Goal: Transaction & Acquisition: Purchase product/service

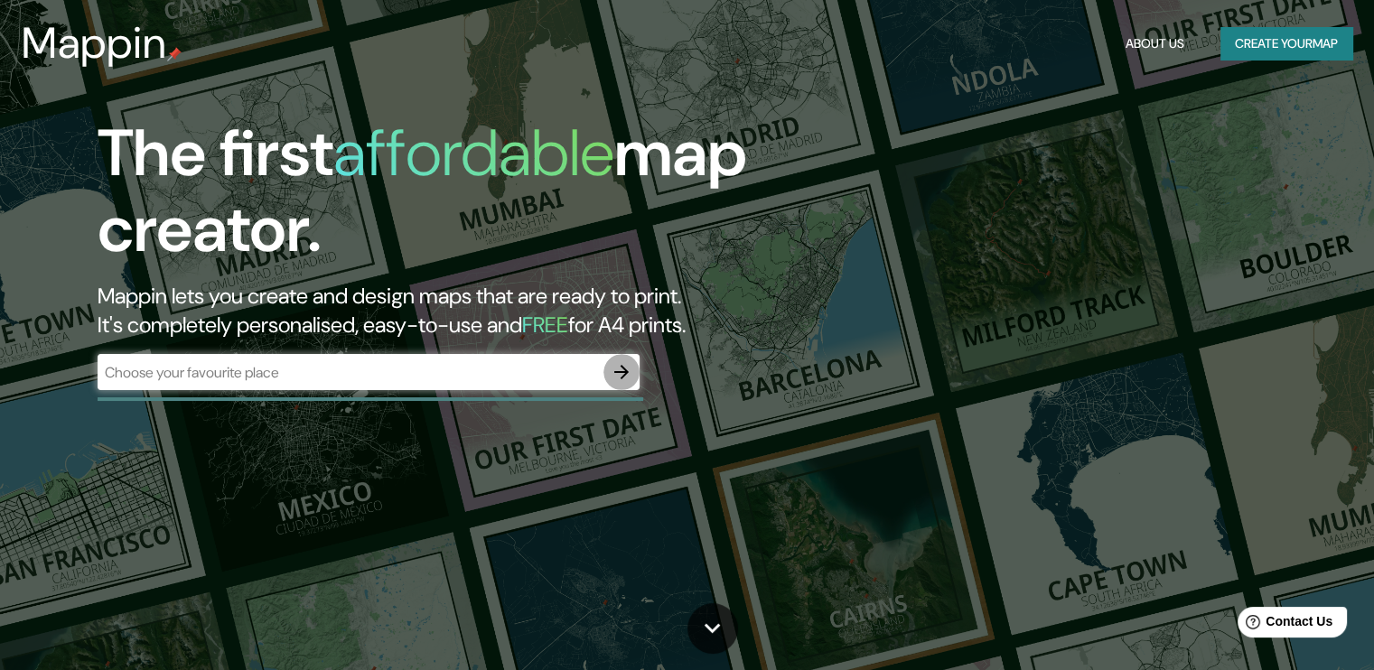
click at [624, 375] on icon "button" at bounding box center [621, 372] width 14 height 14
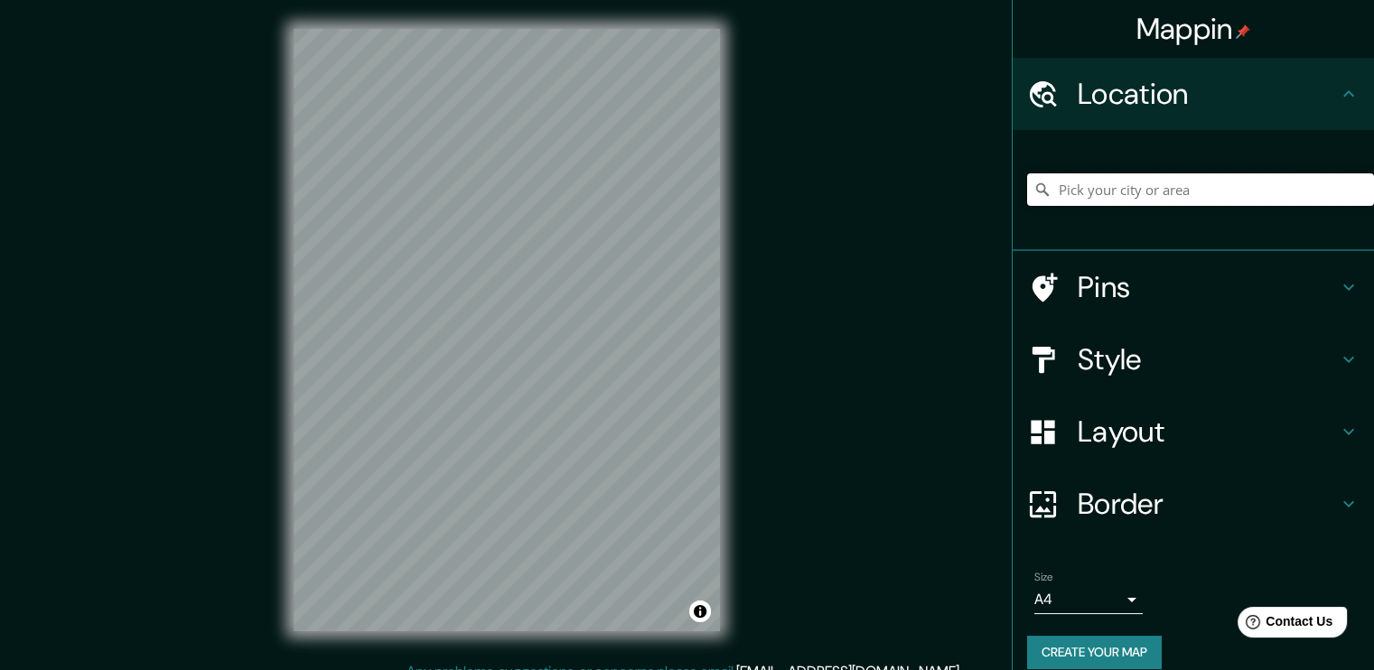
click at [1106, 200] on input "Pick your city or area" at bounding box center [1200, 189] width 347 height 33
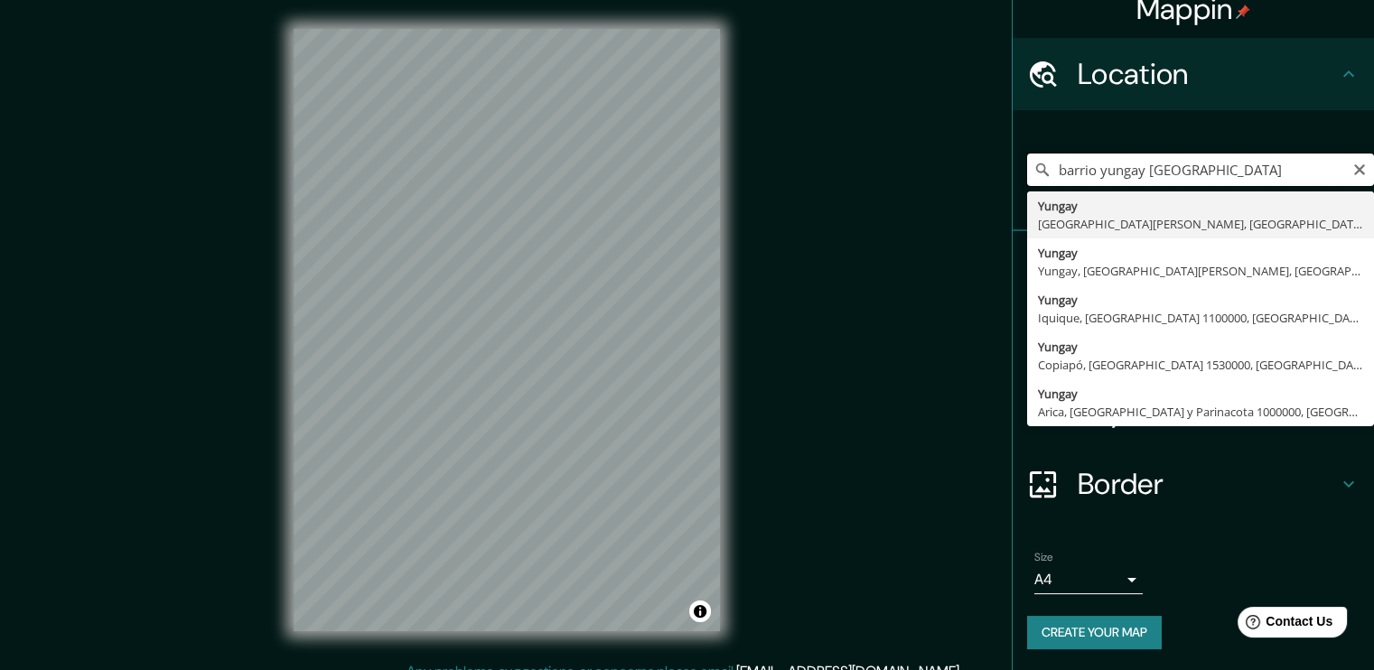
click at [1043, 170] on input "barrio yungay chile" at bounding box center [1200, 170] width 347 height 33
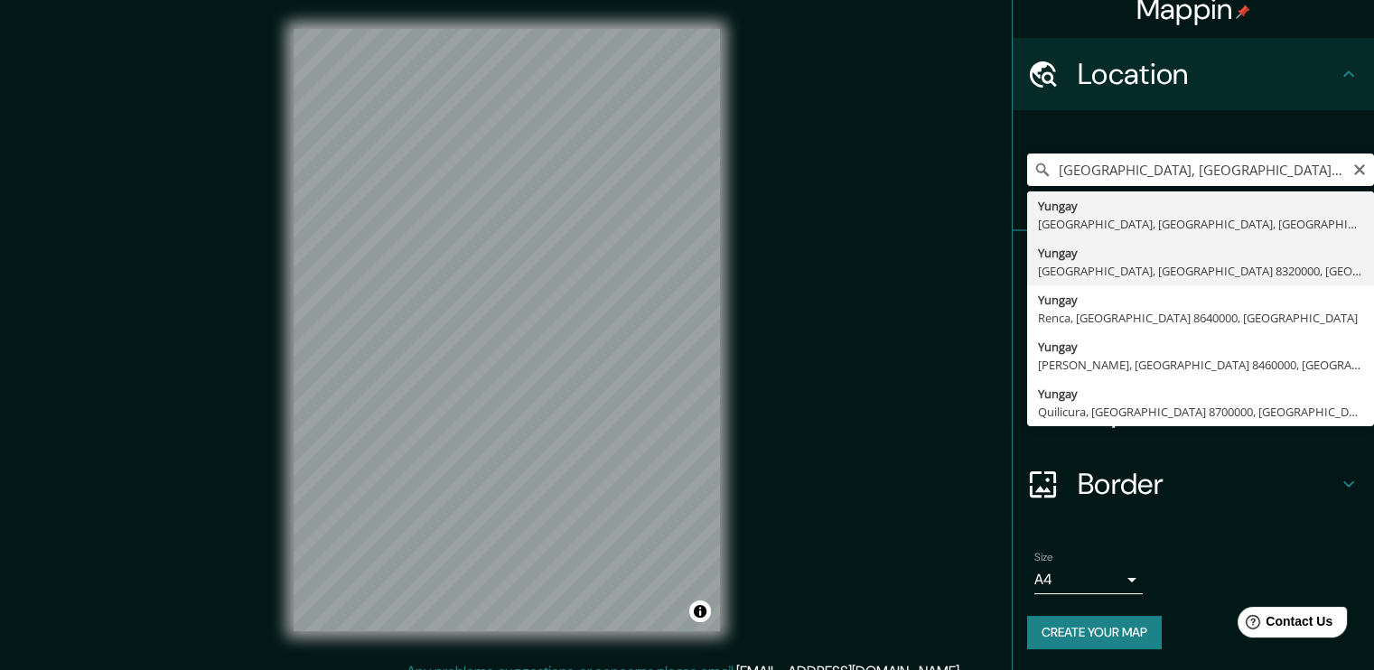
type input "Yungay, Santiago, Región Metropolitana de Santiago 8320000, Chile"
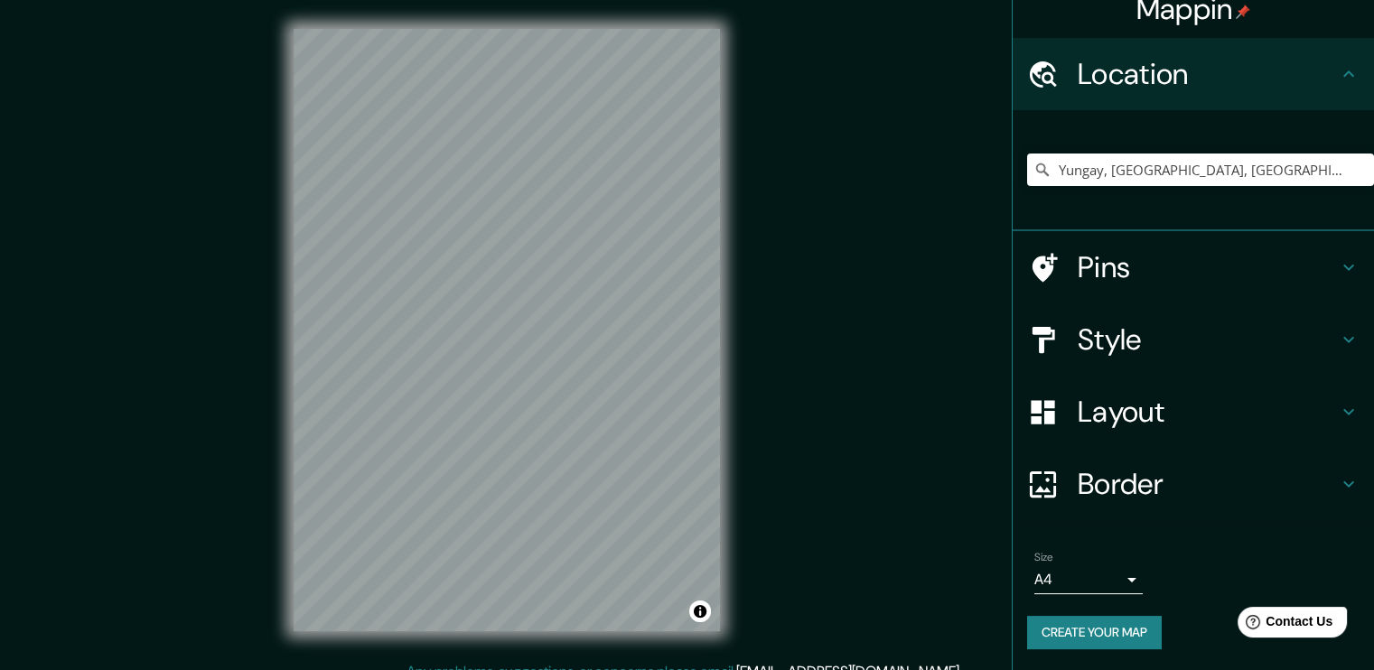
click at [739, 283] on div "© Mapbox © OpenStreetMap Improve this map" at bounding box center [507, 330] width 484 height 661
click at [752, 145] on div "Mappin Location Yungay, Santiago, Región Metropolitana de Santiago 8320000, Chi…" at bounding box center [687, 345] width 1374 height 690
click at [1354, 160] on input "Yungay, Santiago, Región Metropolitana de Santiago 8320000, Chile" at bounding box center [1200, 170] width 347 height 33
click at [1352, 165] on icon "Clear" at bounding box center [1359, 170] width 14 height 14
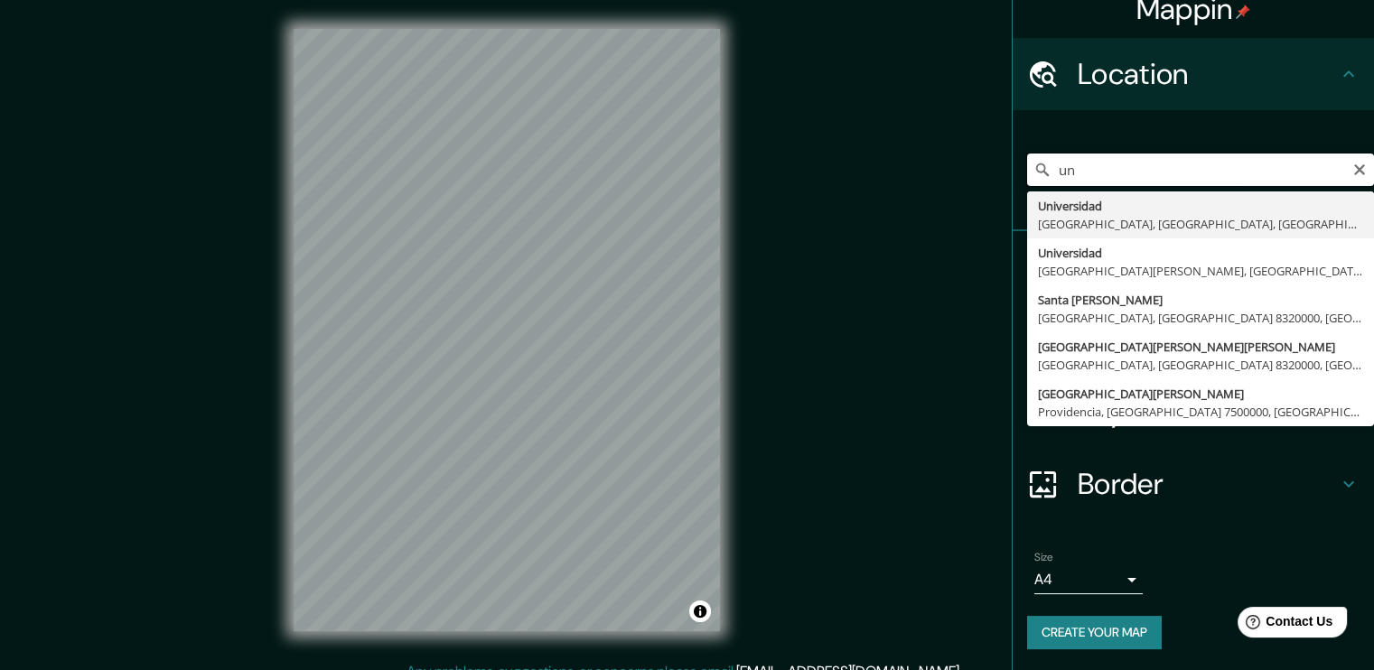
type input "u"
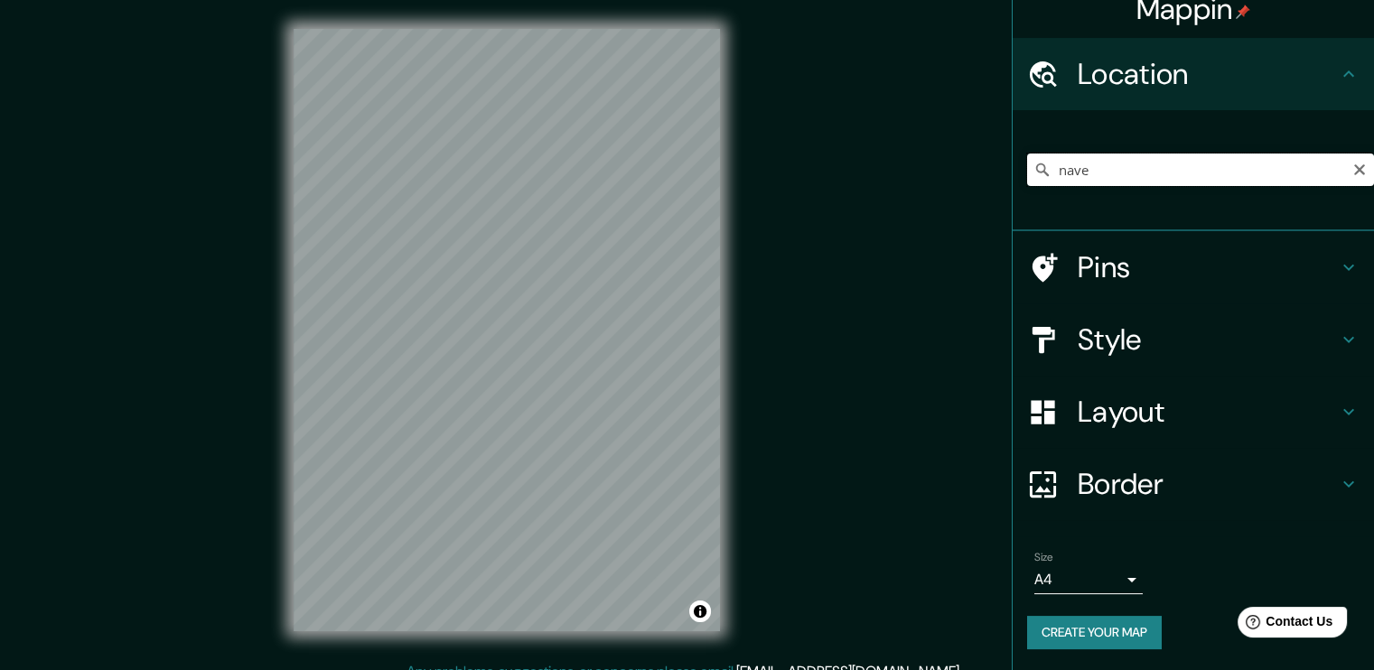
click at [1138, 178] on input "nave" at bounding box center [1200, 170] width 347 height 33
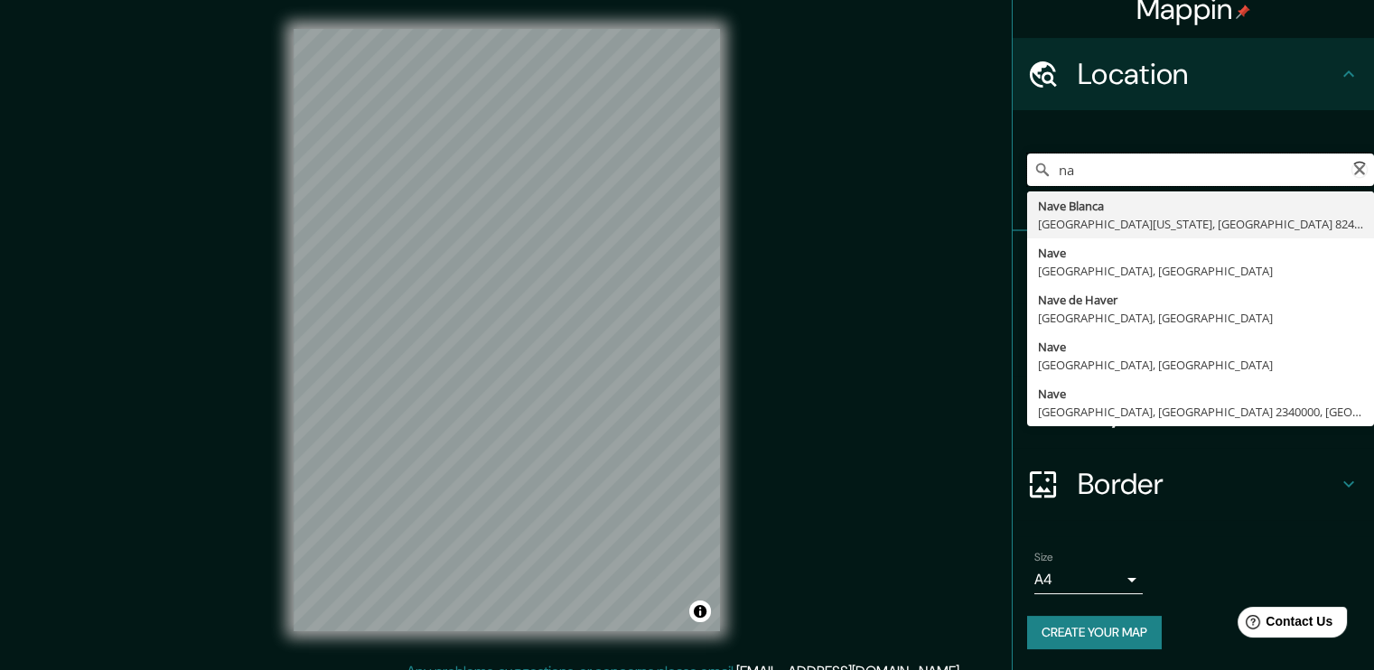
type input "n"
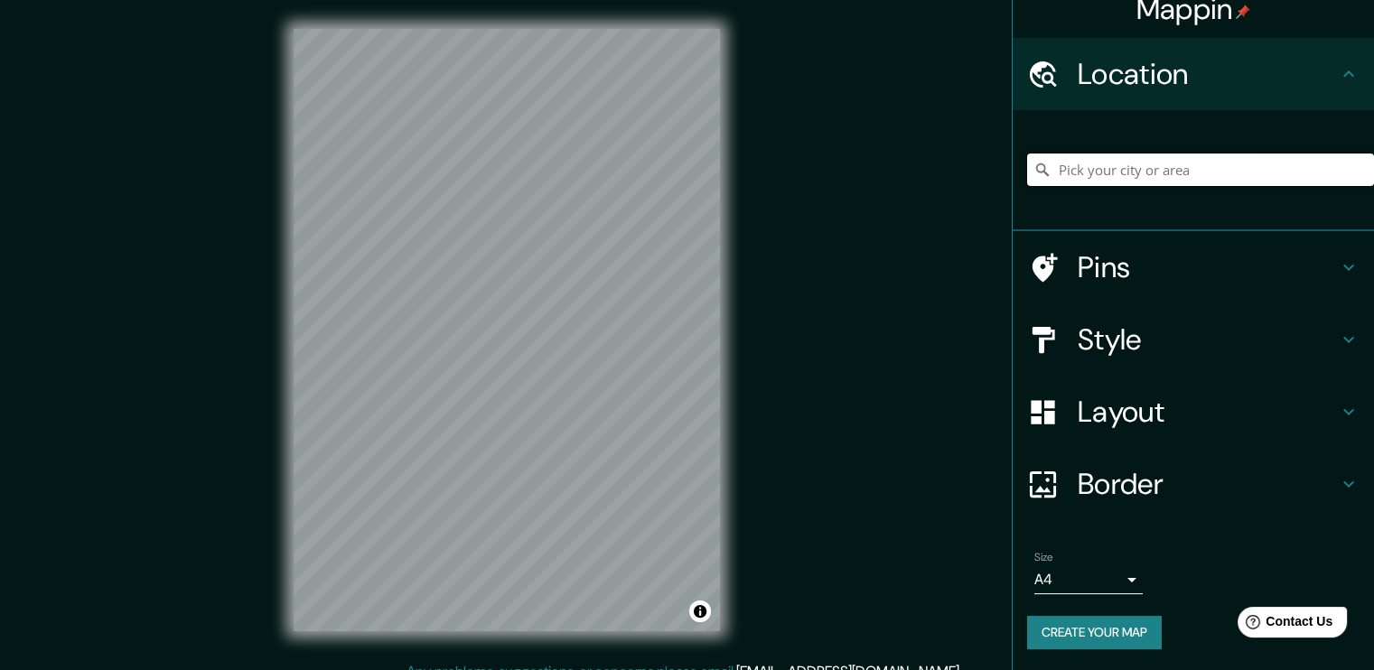
paste input "Calle Libertad 428 8320000 Santiago"
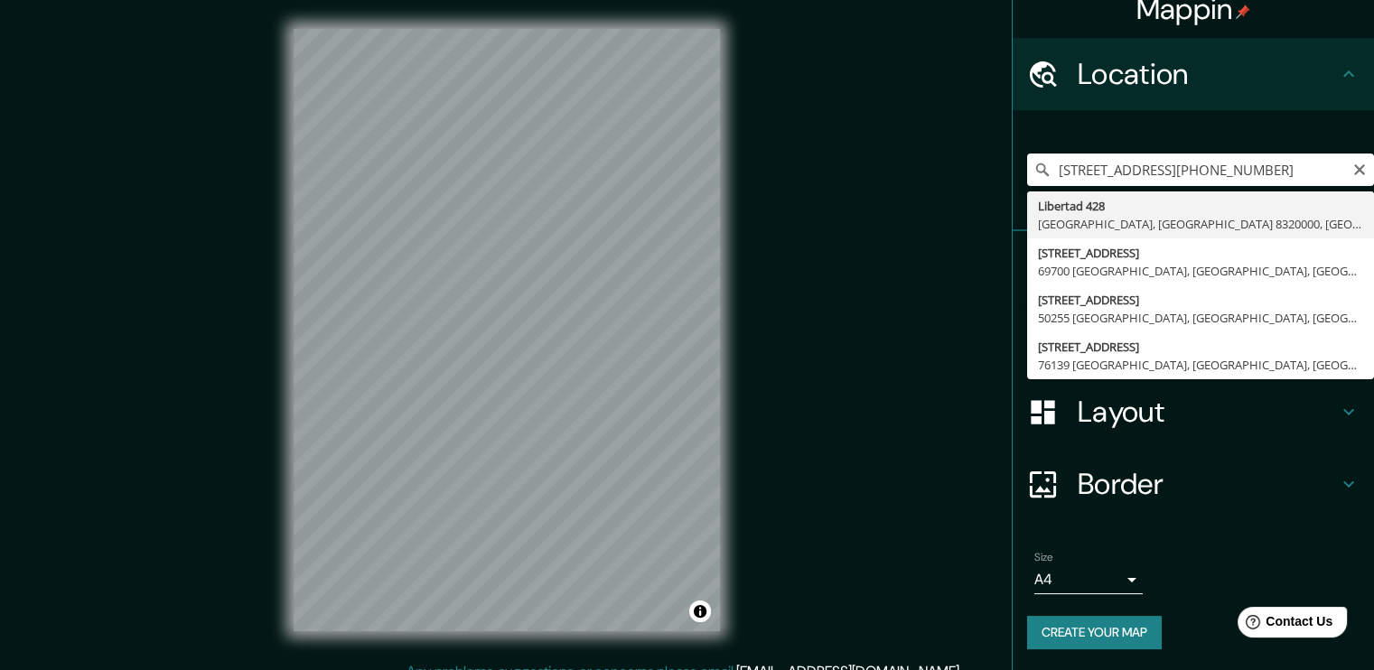
type input "Libertad 428, Santiago, Región Metropolitana de Santiago 8320000, Chile"
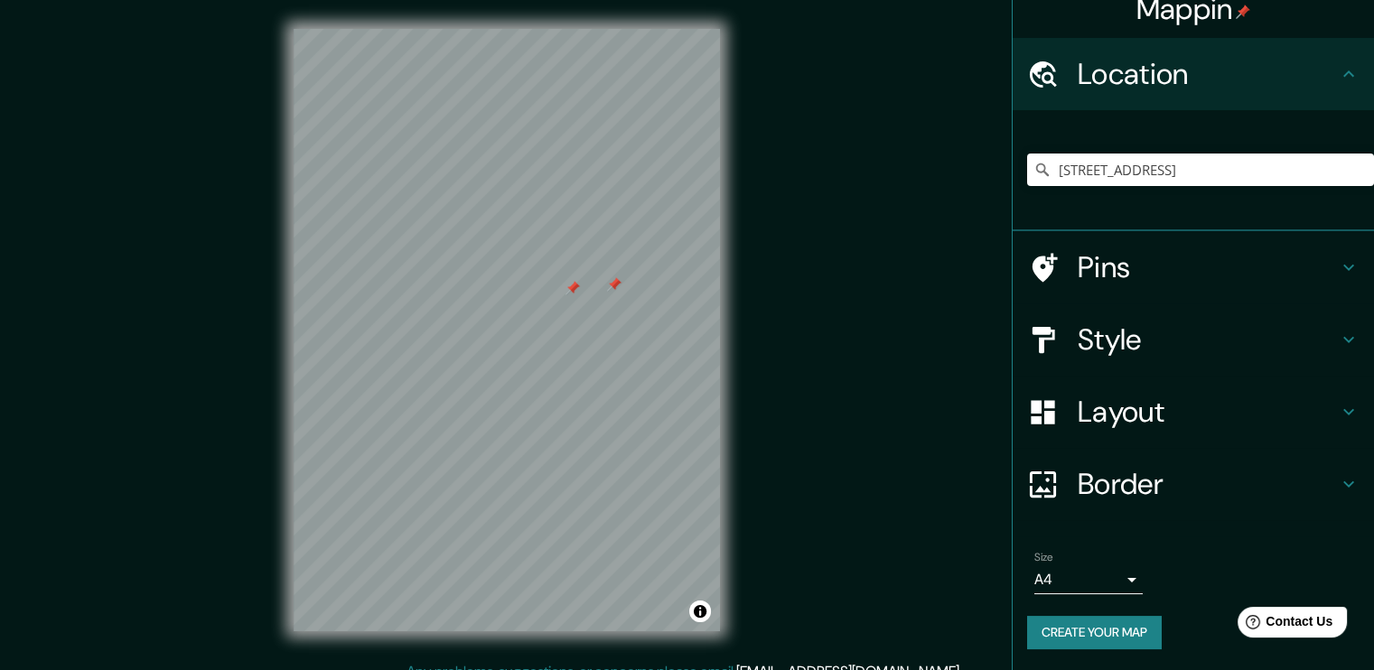
click at [620, 290] on div at bounding box center [614, 284] width 14 height 14
click at [574, 284] on div at bounding box center [572, 288] width 14 height 14
click at [697, 615] on button "Toggle attribution" at bounding box center [700, 612] width 22 height 22
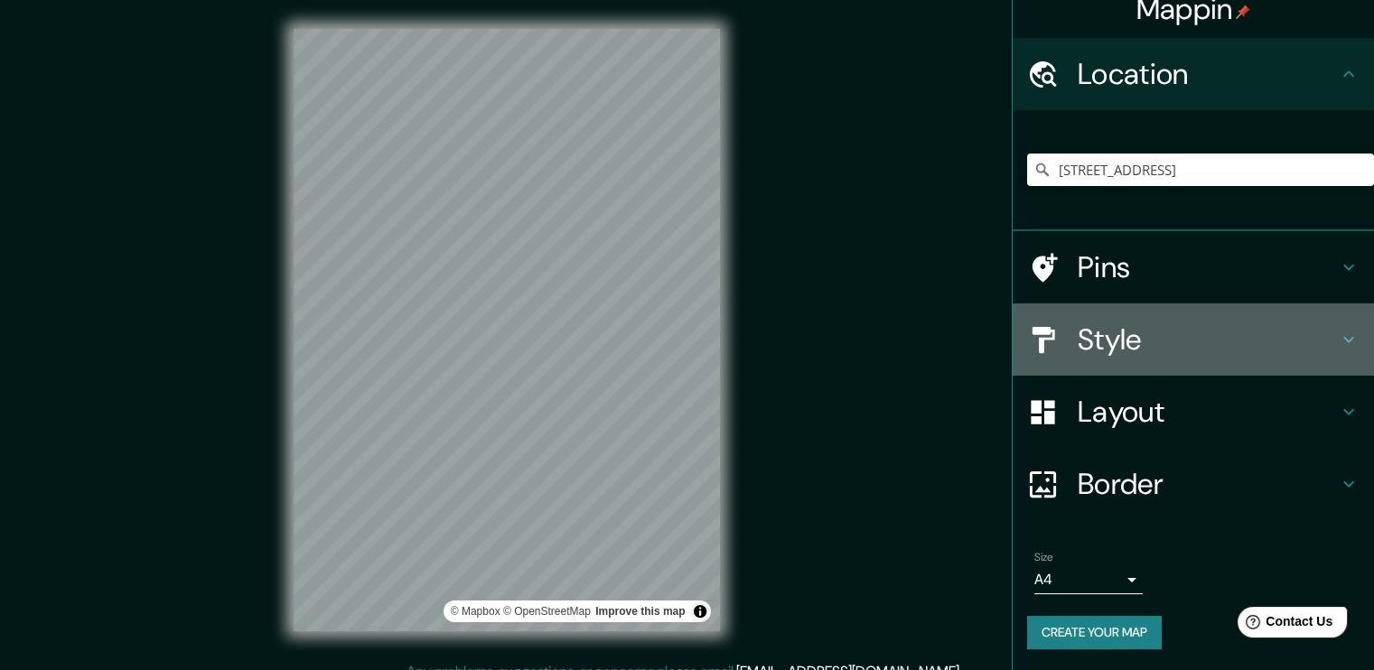
click at [1343, 345] on icon at bounding box center [1349, 340] width 22 height 22
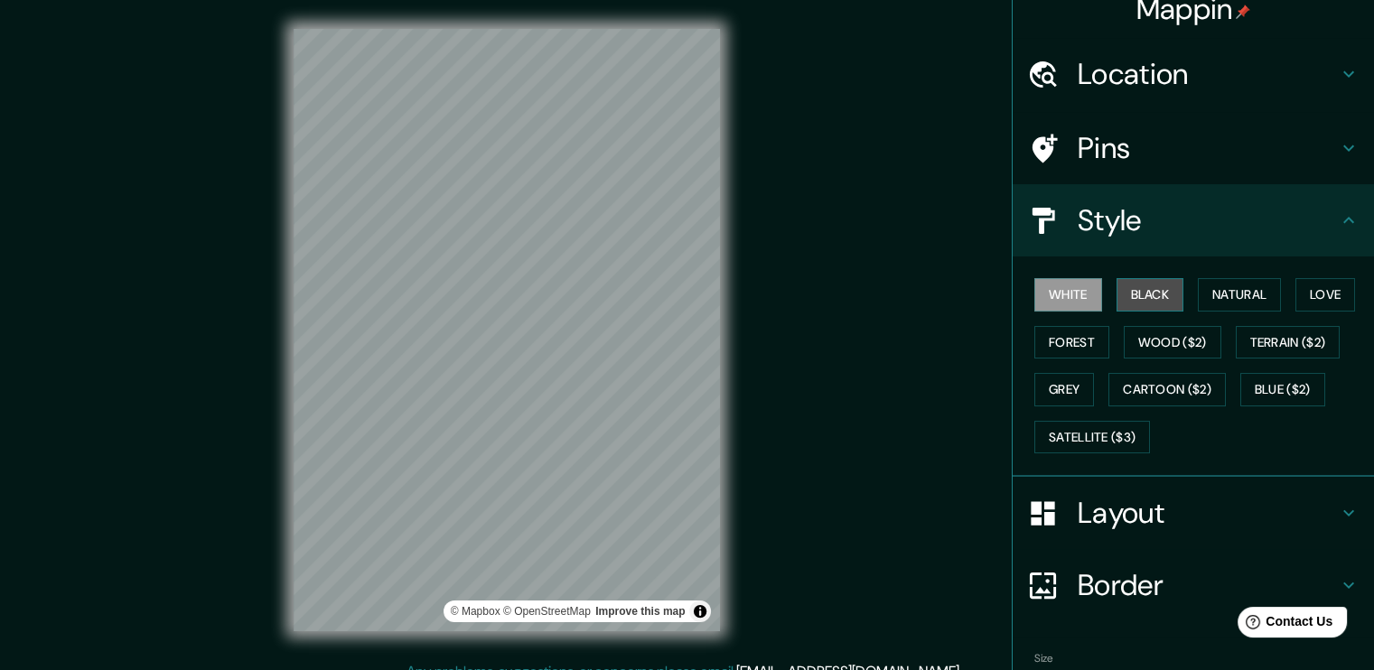
click at [1142, 286] on button "Black" at bounding box center [1150, 294] width 68 height 33
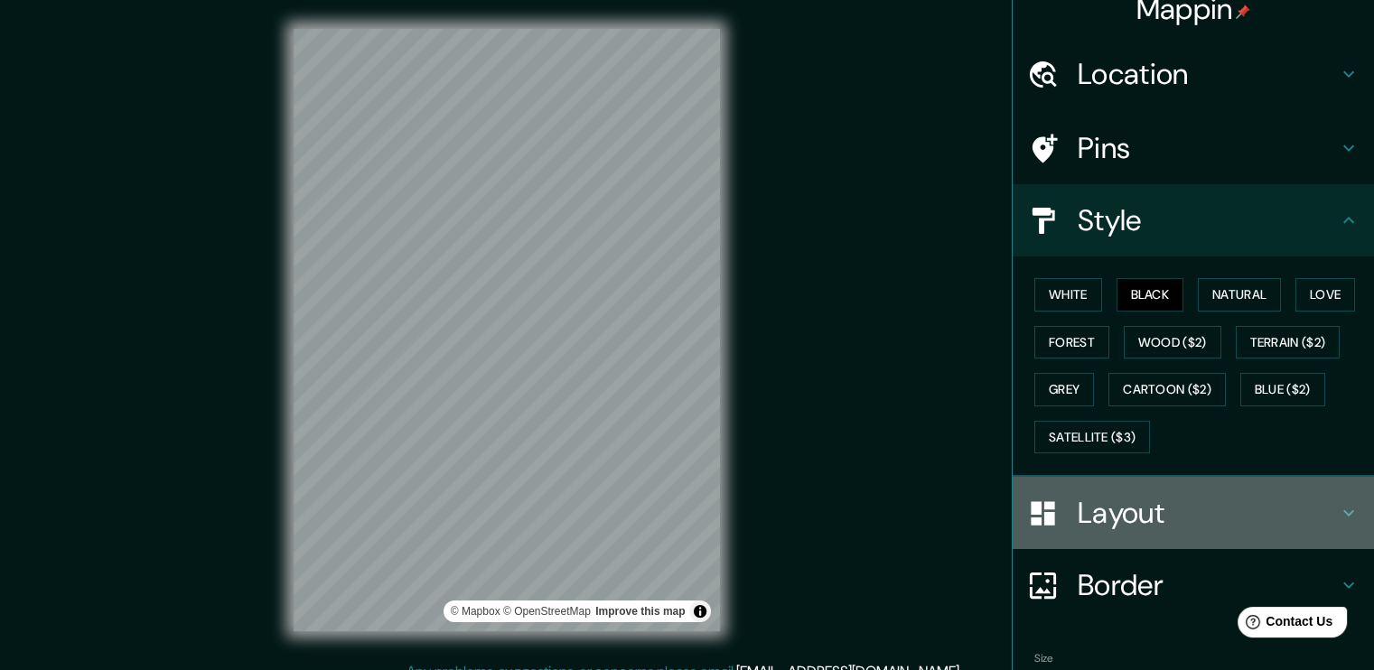
click at [1157, 519] on h4 "Layout" at bounding box center [1208, 513] width 260 height 36
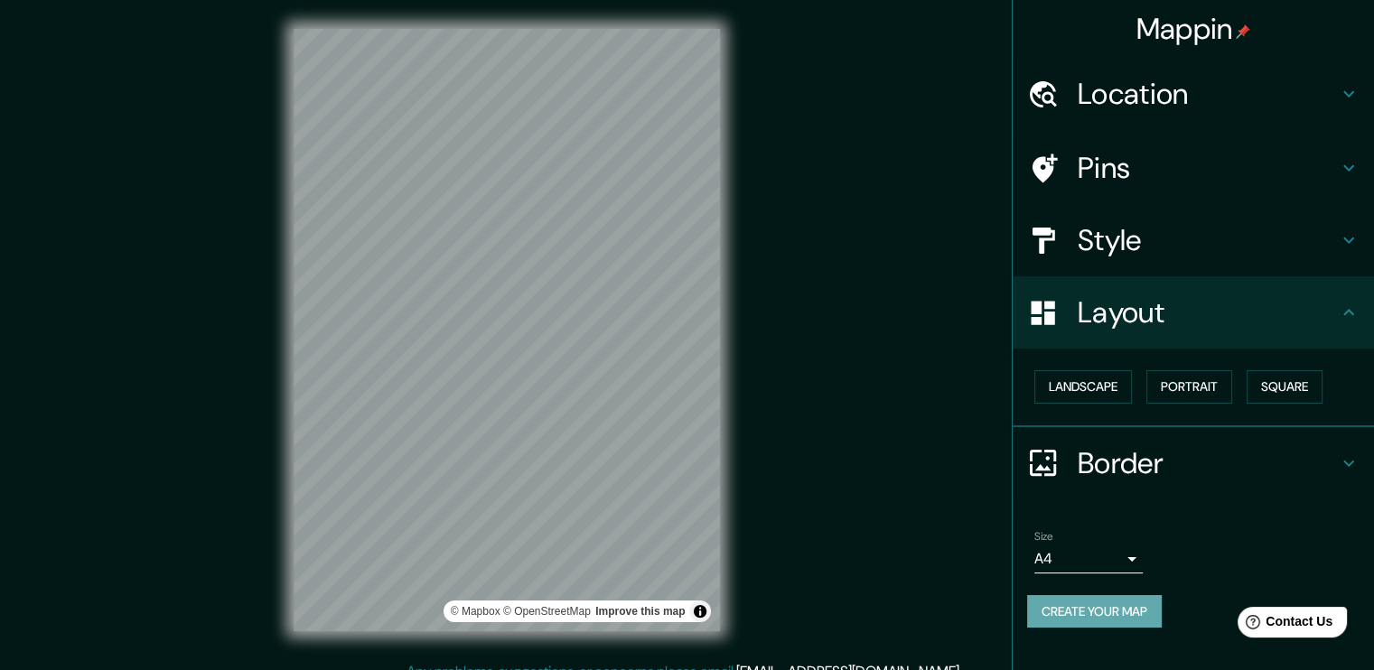
click at [1115, 604] on button "Create your map" at bounding box center [1094, 611] width 135 height 33
